Goal: Transaction & Acquisition: Purchase product/service

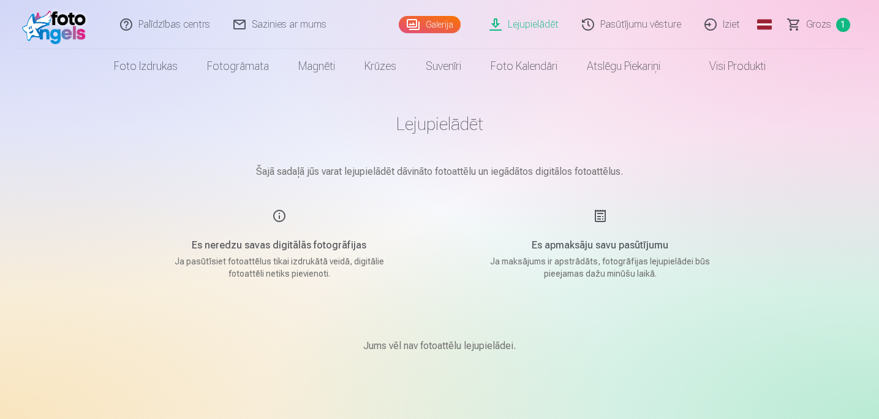
click at [549, 26] on link "Lejupielādēt" at bounding box center [525, 24] width 93 height 49
click at [424, 23] on link "Galerija" at bounding box center [430, 24] width 62 height 17
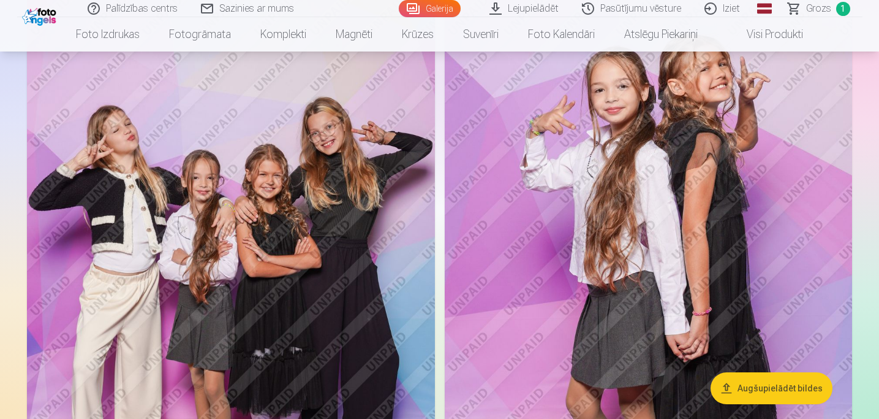
click at [599, 246] on img at bounding box center [649, 297] width 408 height 612
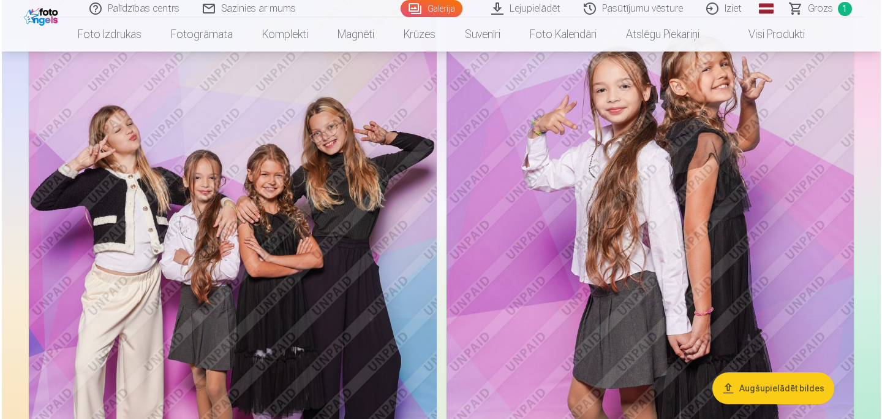
scroll to position [1093, 0]
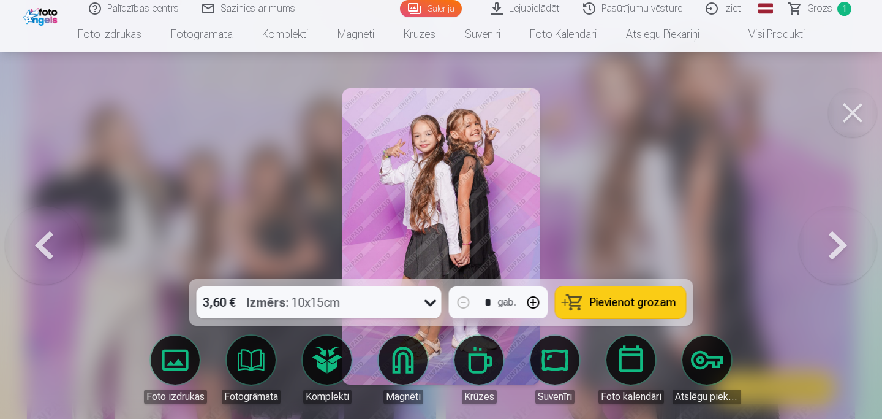
click at [857, 119] on button at bounding box center [852, 112] width 49 height 49
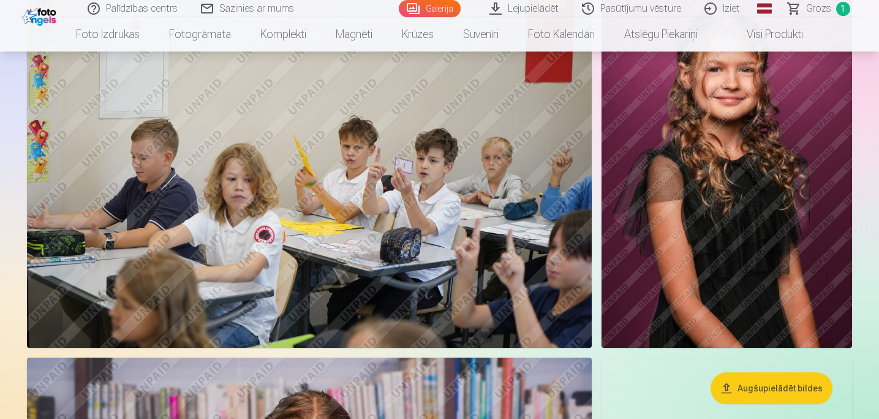
scroll to position [1734, 0]
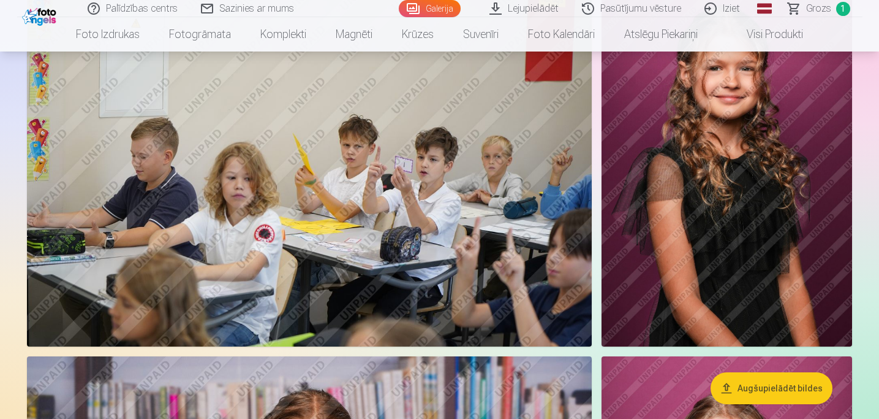
click at [753, 393] on button "Augšupielādēt bildes" at bounding box center [772, 388] width 122 height 32
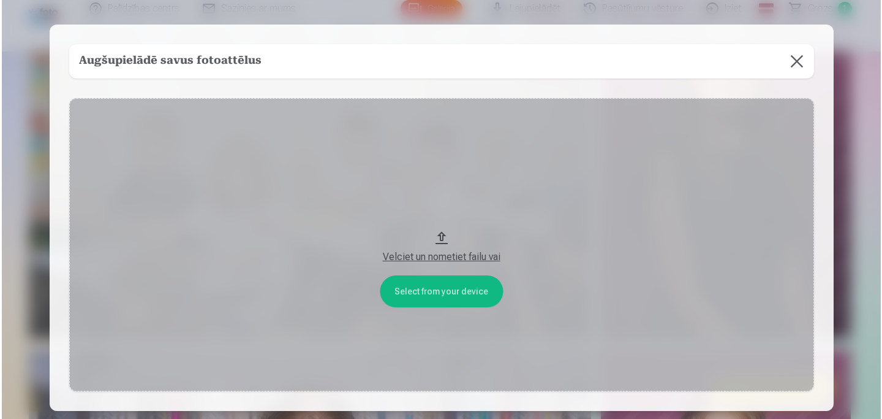
scroll to position [1739, 0]
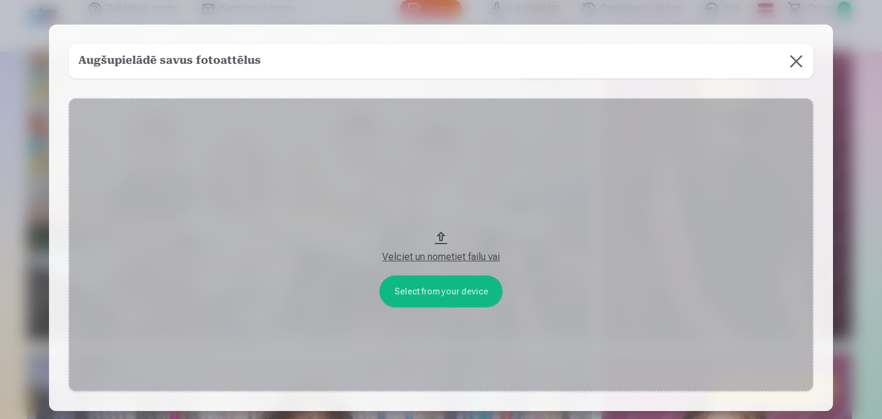
click at [483, 287] on button "Velciet un nometiet failu vai" at bounding box center [441, 244] width 745 height 293
click at [397, 301] on button "Velciet un nometiet failu vai" at bounding box center [441, 244] width 745 height 293
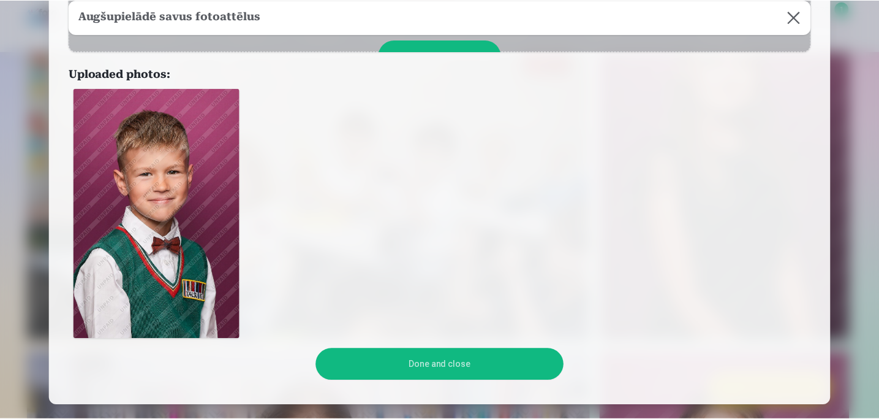
scroll to position [214, 0]
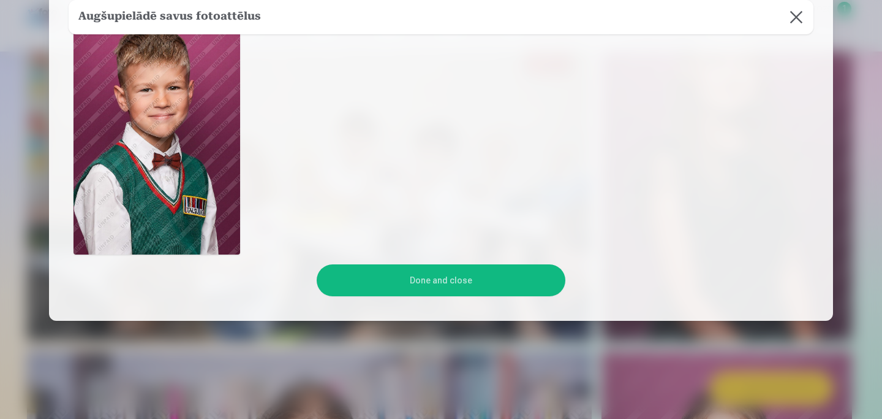
click at [474, 281] on button "Done and close" at bounding box center [441, 280] width 248 height 32
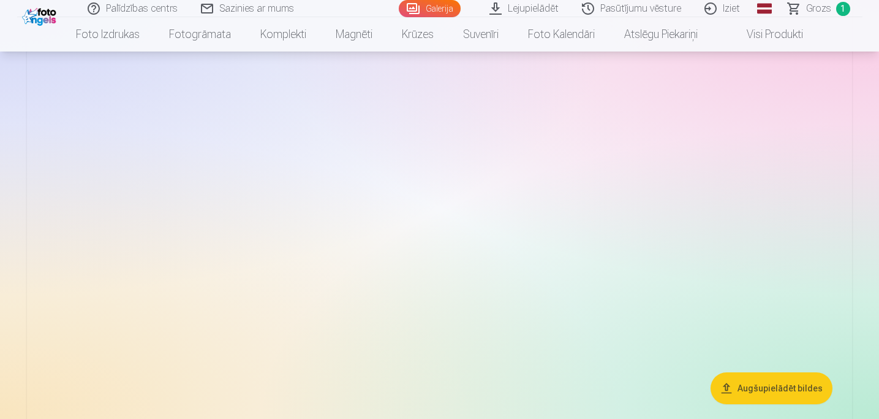
scroll to position [0, 0]
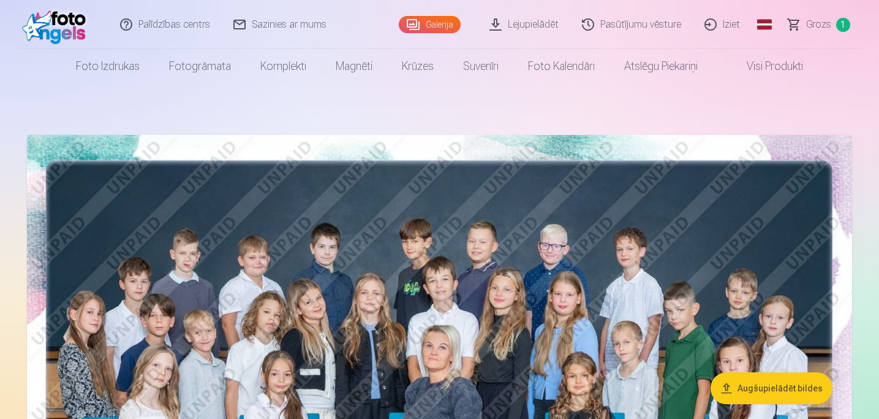
click at [814, 25] on span "Grozs" at bounding box center [818, 24] width 25 height 15
